Goal: Find specific page/section: Locate a particular part of the current website

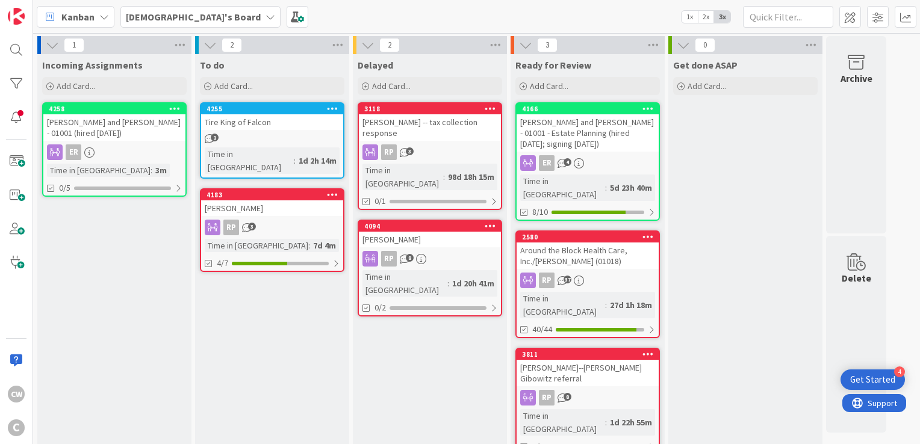
click at [134, 122] on div "[PERSON_NAME] and [PERSON_NAME] - 01001 (hired [DATE])" at bounding box center [114, 127] width 142 height 26
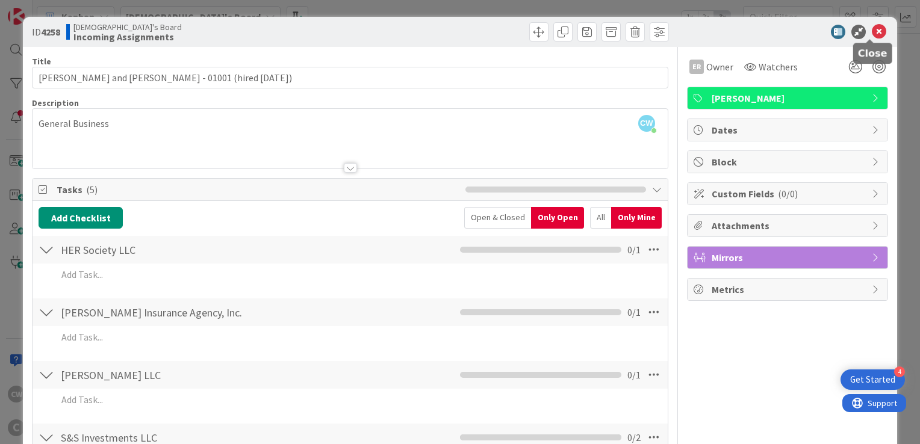
click at [872, 31] on icon at bounding box center [879, 32] width 14 height 14
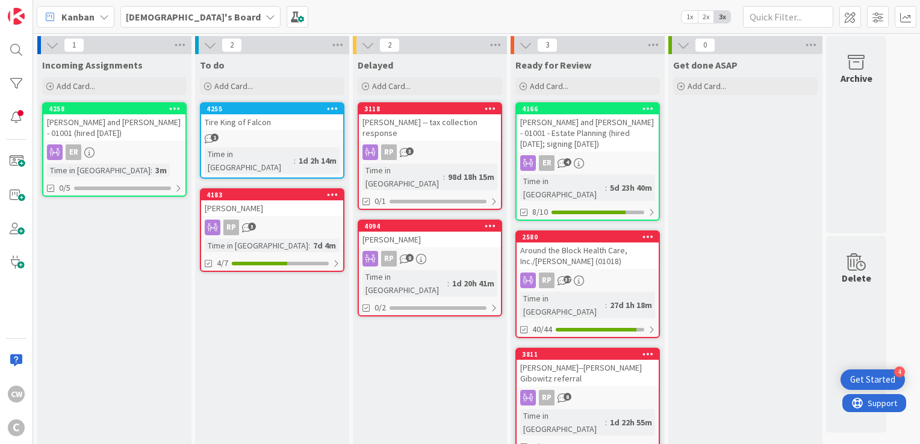
click at [129, 114] on div "[PERSON_NAME] and [PERSON_NAME] - 01001 (hired [DATE])" at bounding box center [114, 127] width 142 height 26
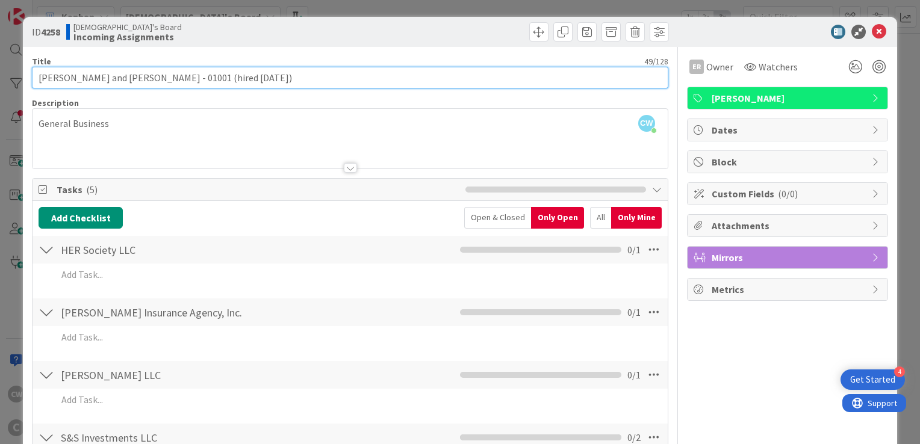
drag, startPoint x: 52, startPoint y: 76, endPoint x: 145, endPoint y: 77, distance: 92.7
click at [145, 77] on input "[PERSON_NAME] and [PERSON_NAME] - 01001 (hired [DATE])" at bounding box center [350, 78] width 636 height 22
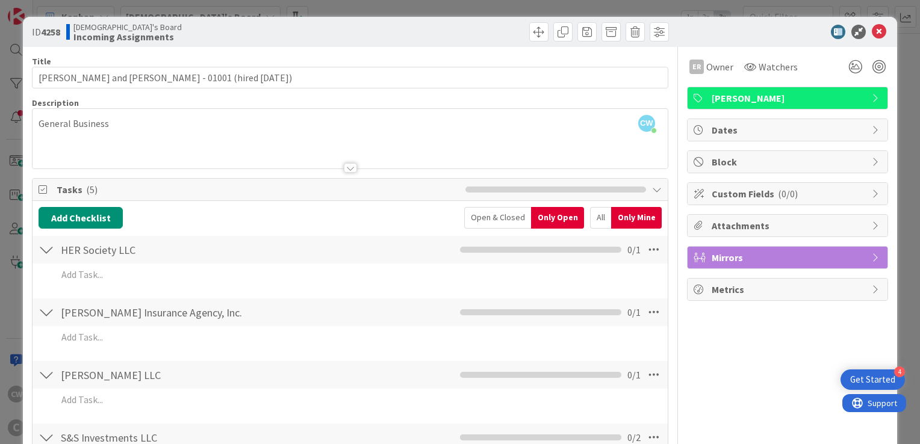
click at [279, 29] on div "Christian's Board Incoming Assignments" at bounding box center [206, 31] width 281 height 19
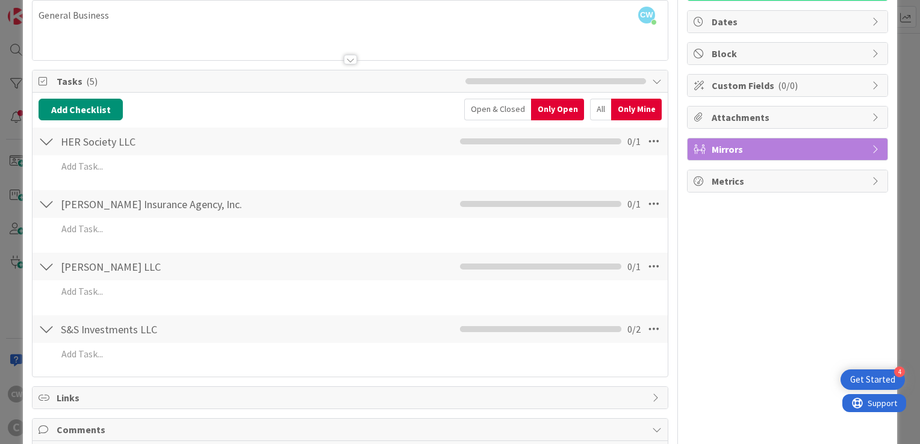
scroll to position [195, 0]
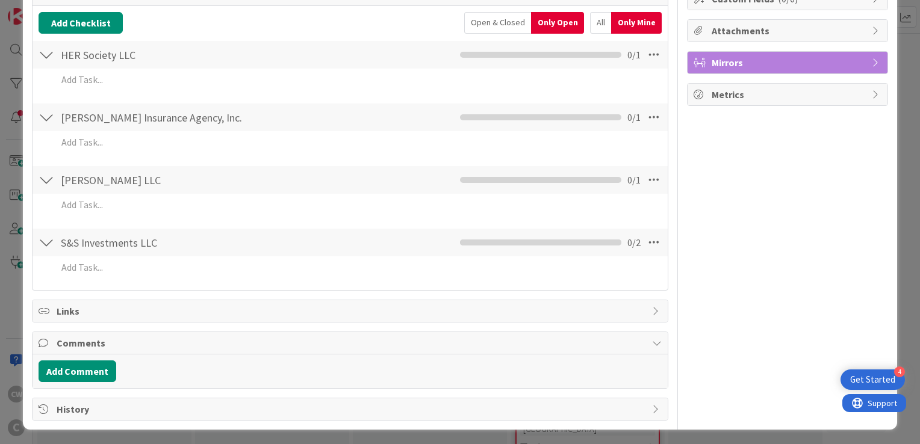
click at [103, 408] on span "History" at bounding box center [351, 409] width 589 height 14
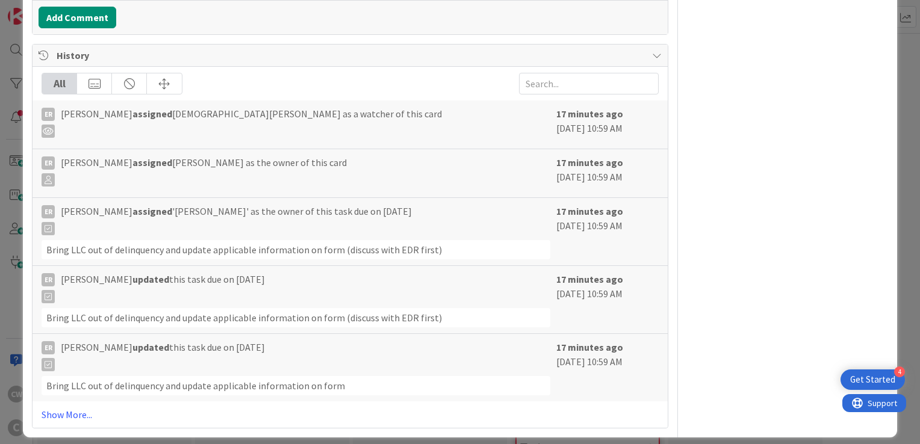
scroll to position [556, 0]
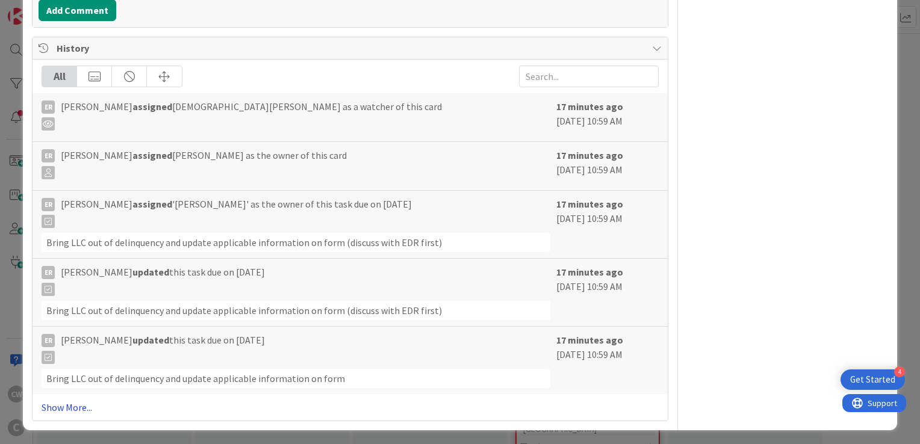
click at [72, 408] on link "Show More..." at bounding box center [350, 407] width 617 height 14
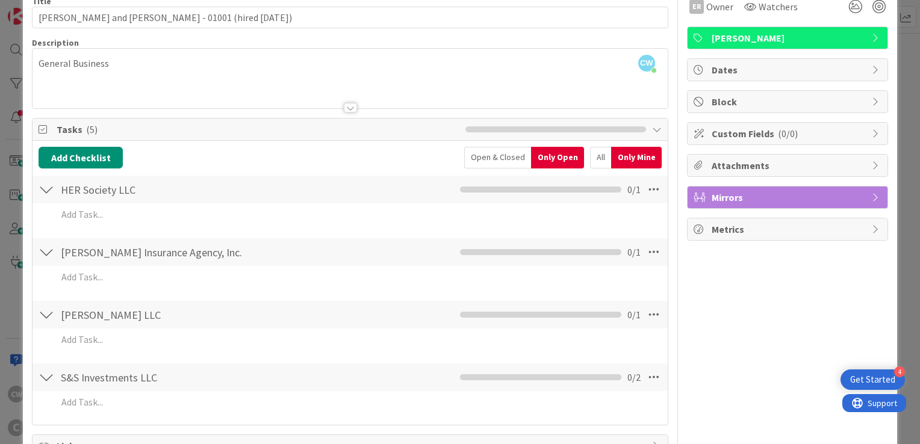
scroll to position [0, 0]
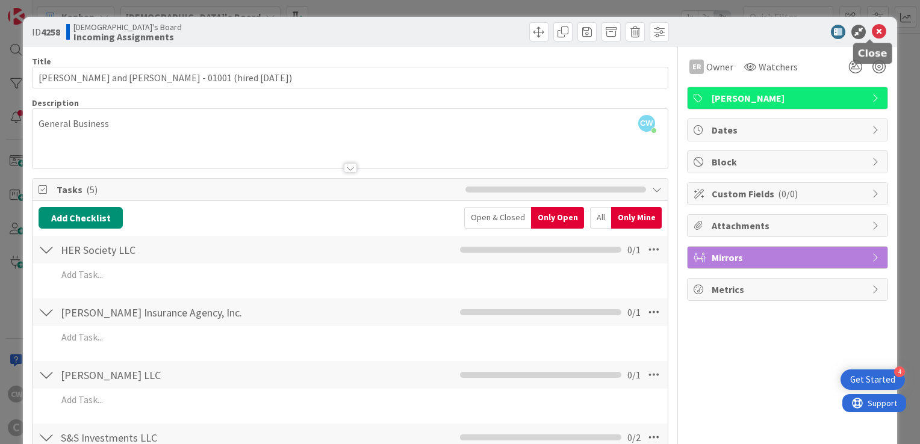
click at [873, 29] on icon at bounding box center [879, 32] width 14 height 14
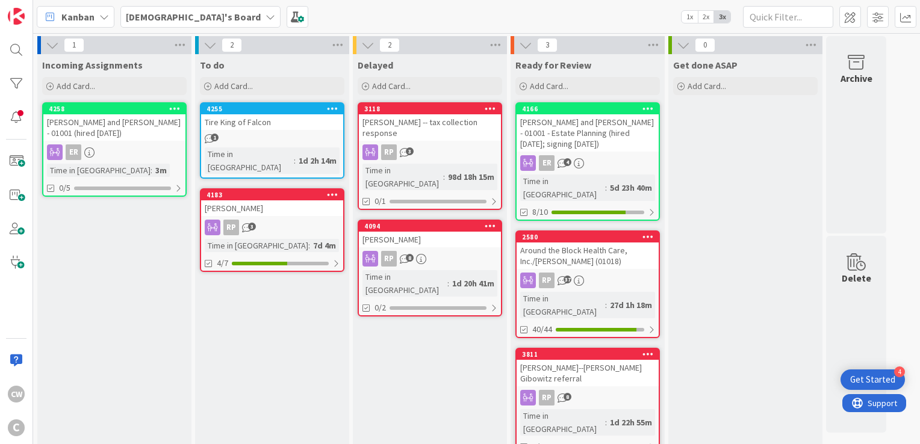
click at [588, 134] on div "[PERSON_NAME] and [PERSON_NAME] - 01001 - Estate Planning (hired [DATE]; signin…" at bounding box center [588, 132] width 142 height 37
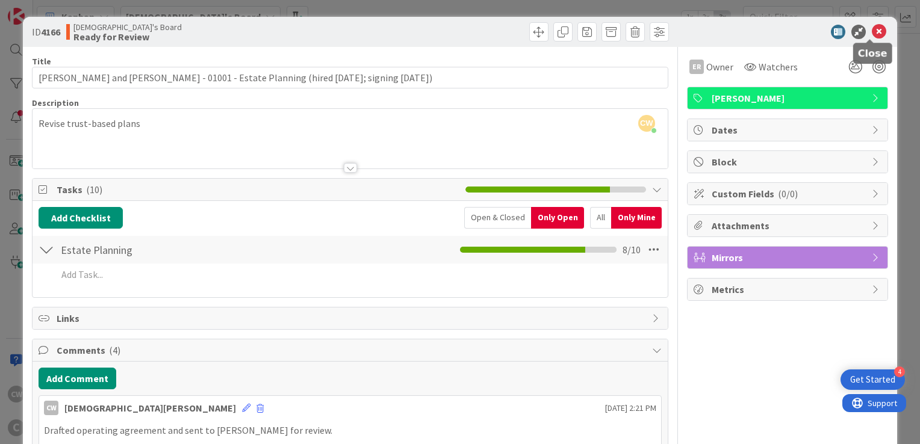
click at [876, 33] on icon at bounding box center [879, 32] width 14 height 14
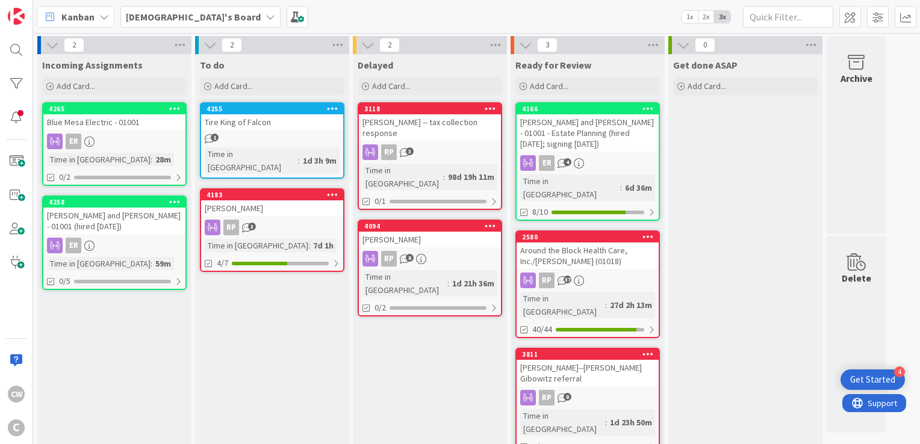
click at [131, 238] on div "ER" at bounding box center [114, 246] width 142 height 16
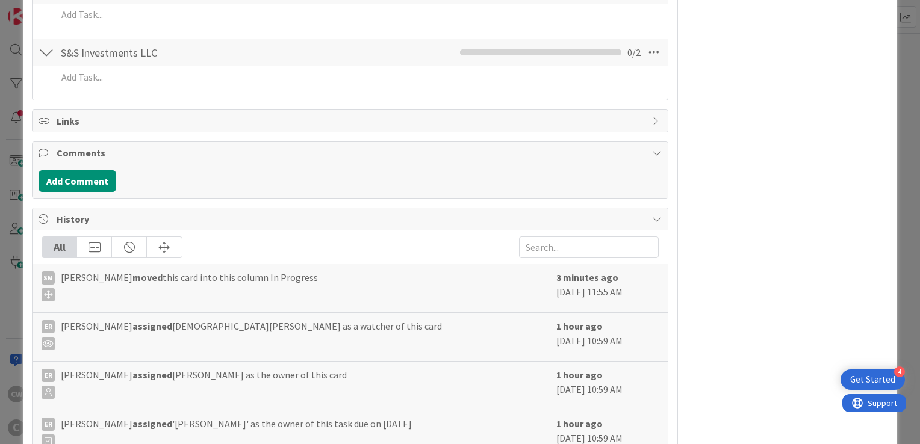
scroll to position [482, 0]
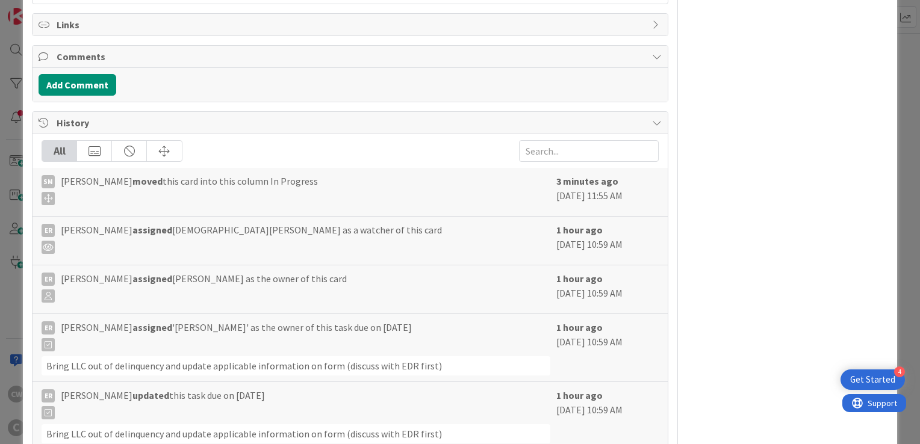
click at [66, 149] on div "All" at bounding box center [59, 151] width 35 height 20
click at [654, 117] on div "History" at bounding box center [350, 123] width 635 height 22
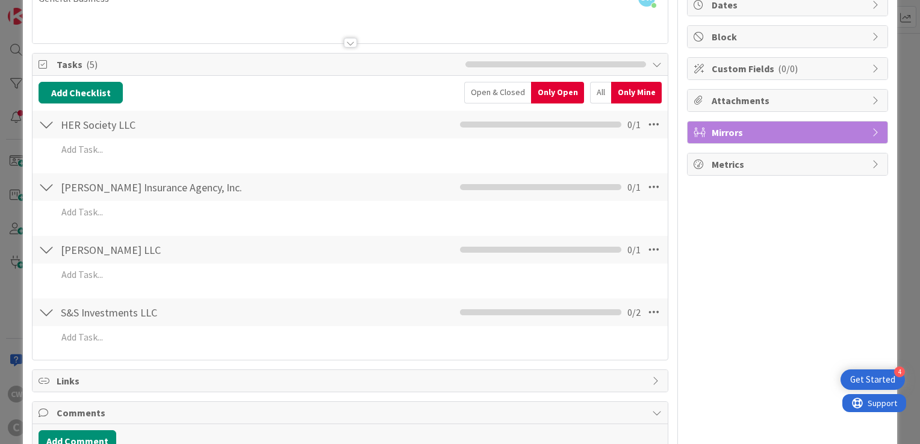
scroll to position [0, 0]
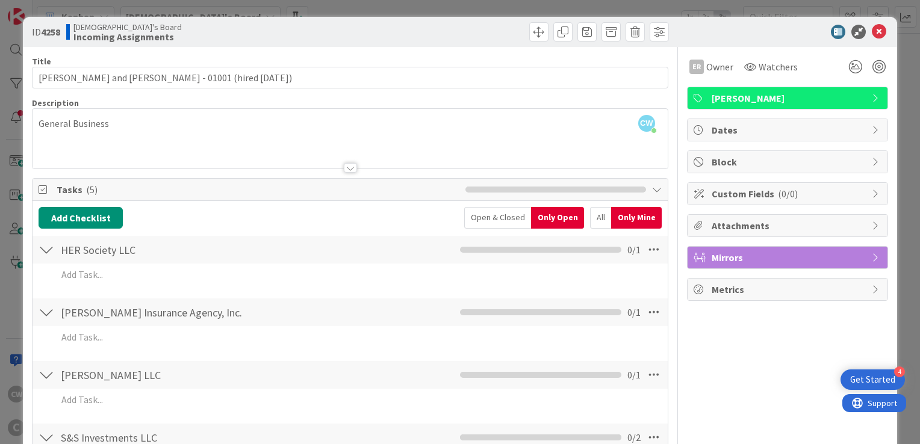
click at [878, 30] on div at bounding box center [781, 32] width 213 height 14
click at [872, 30] on icon at bounding box center [879, 32] width 14 height 14
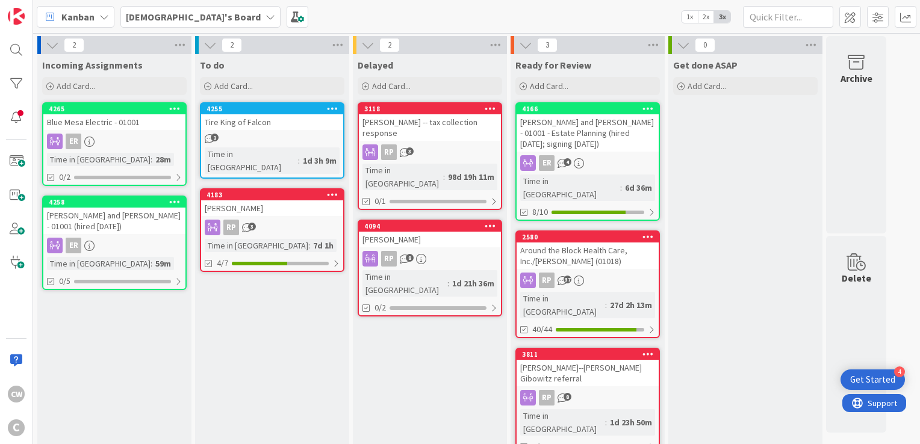
click at [147, 141] on div "ER" at bounding box center [114, 142] width 142 height 16
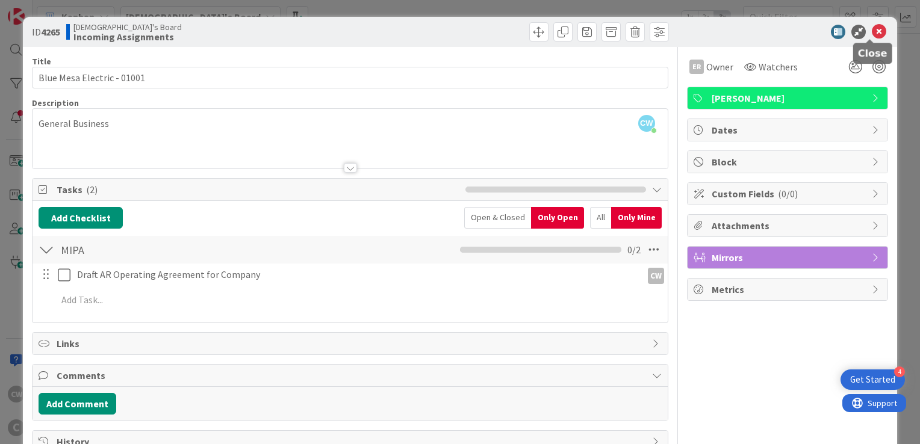
click at [873, 30] on icon at bounding box center [879, 32] width 14 height 14
